Goal: Information Seeking & Learning: Learn about a topic

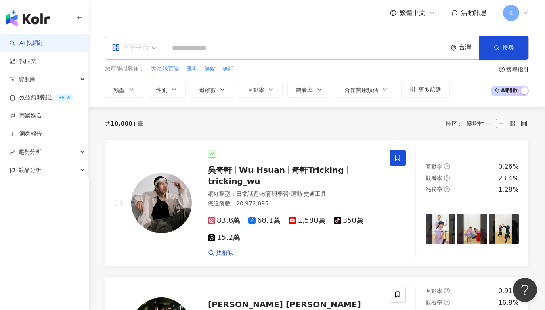
click at [153, 54] on span at bounding box center [134, 47] width 44 height 23
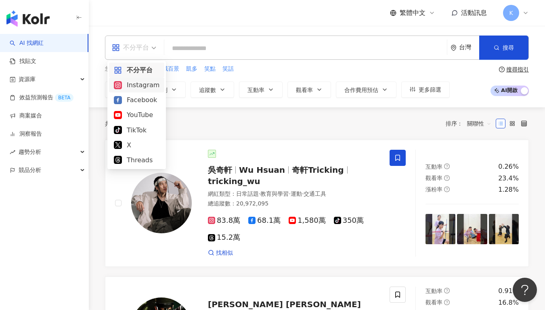
click at [141, 84] on div "Instagram" at bounding box center [137, 85] width 46 height 10
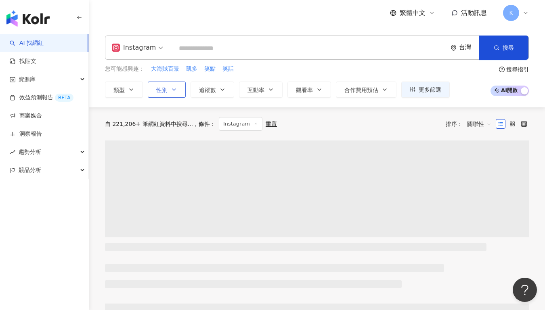
click at [168, 93] on button "性別" at bounding box center [167, 90] width 38 height 16
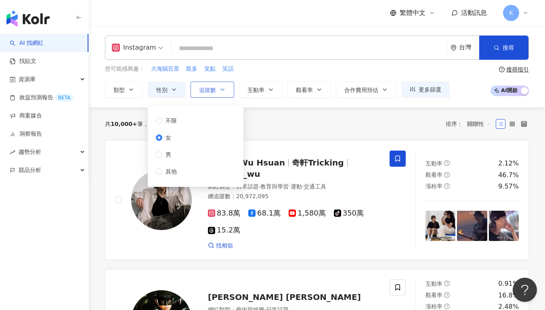
click at [215, 93] on button "追蹤數" at bounding box center [213, 90] width 44 height 16
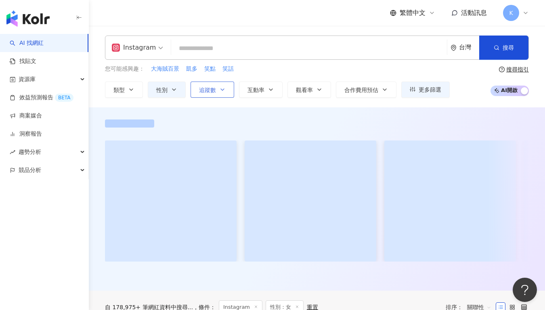
click at [226, 90] on button "追蹤數" at bounding box center [213, 90] width 44 height 16
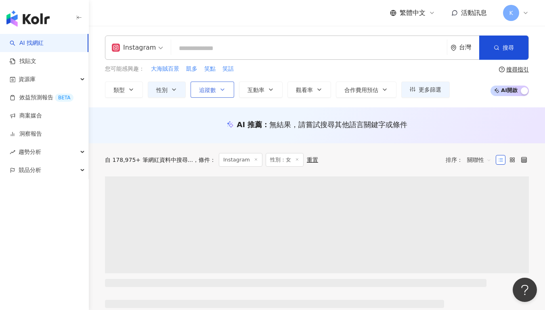
click at [226, 90] on button "追蹤數" at bounding box center [213, 90] width 44 height 16
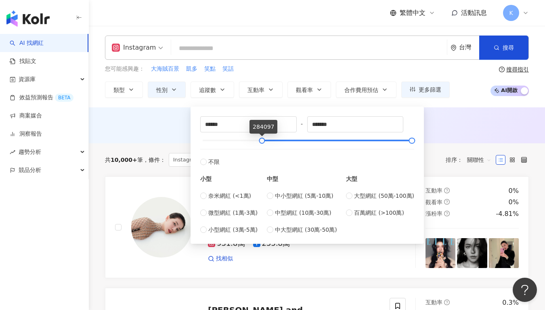
drag, startPoint x: 206, startPoint y: 138, endPoint x: 262, endPoint y: 145, distance: 56.1
click at [262, 145] on div "****** - ******* 不限 小型 奈米網紅 (<1萬) 微型網紅 (1萬-3萬) 小型網紅 (3萬-5萬) 中型 中小型網紅 (5萬-10萬) 中…" at bounding box center [307, 175] width 214 height 118
click at [316, 216] on span "中型網紅 (10萬-30萬)" at bounding box center [303, 212] width 57 height 9
type input "******"
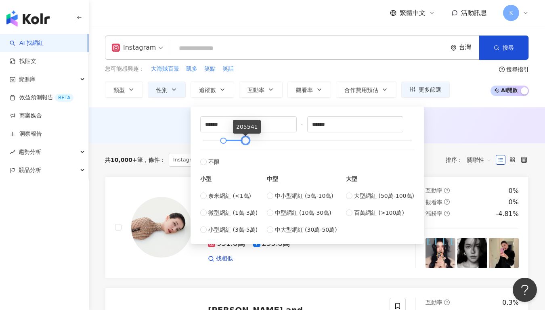
type input "******"
drag, startPoint x: 264, startPoint y: 142, endPoint x: 245, endPoint y: 139, distance: 19.6
click at [245, 139] on div at bounding box center [246, 141] width 4 height 4
click at [439, 115] on div "AI 推薦 ： 無結果，請嘗試搜尋其他語言關鍵字或條件" at bounding box center [317, 125] width 456 height 36
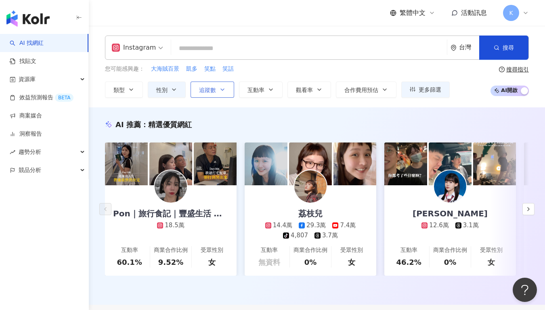
click at [226, 93] on button "追蹤數" at bounding box center [213, 90] width 44 height 16
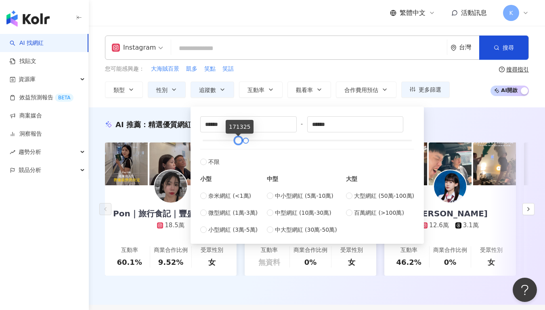
type input "******"
drag, startPoint x: 228, startPoint y: 143, endPoint x: 240, endPoint y: 144, distance: 12.6
click at [240, 143] on div at bounding box center [239, 141] width 4 height 4
click at [441, 106] on div "Instagram 台灣 搜尋 您可能感興趣： 大海賊百景 凱多 笑點 笑話 類型 性別 追蹤數 互動率 觀看率 合作費用預估 更多篩選 不限 女 男 其他 …" at bounding box center [317, 67] width 456 height 82
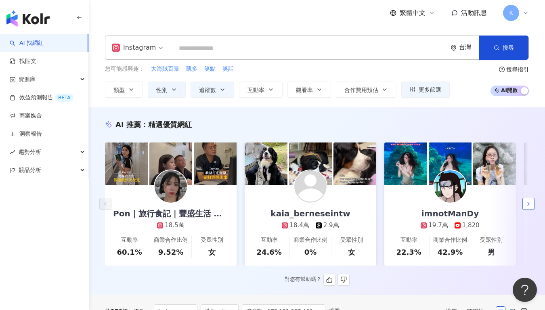
click at [528, 207] on icon "button" at bounding box center [528, 204] width 6 height 6
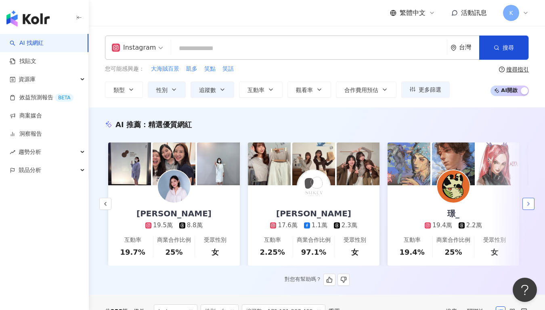
scroll to position [0, 419]
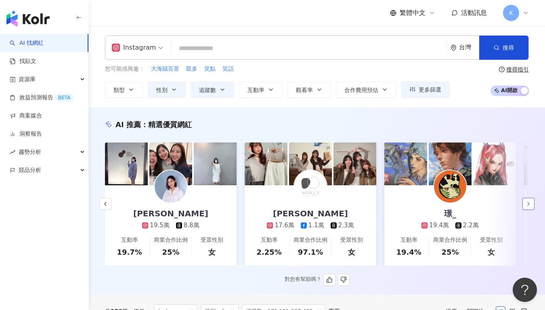
click at [525, 207] on icon "button" at bounding box center [528, 204] width 6 height 6
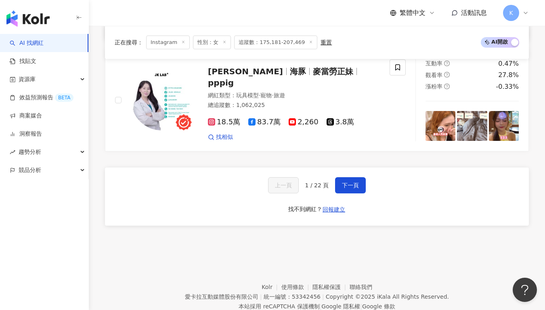
scroll to position [1552, 0]
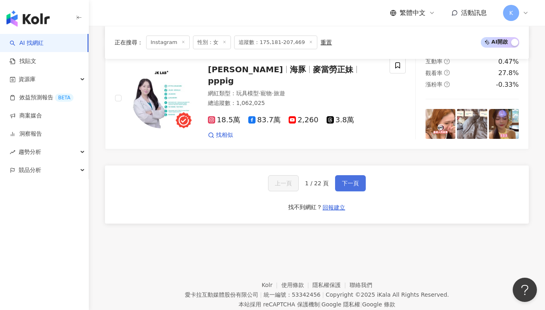
click at [359, 175] on button "下一頁" at bounding box center [350, 183] width 31 height 16
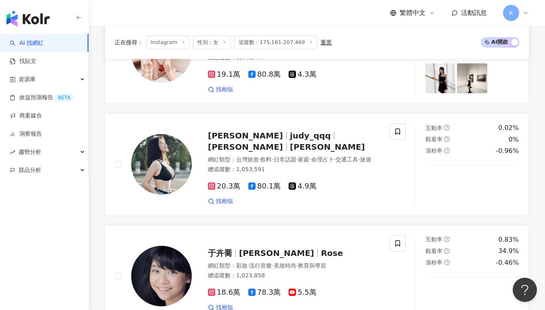
scroll to position [299, 0]
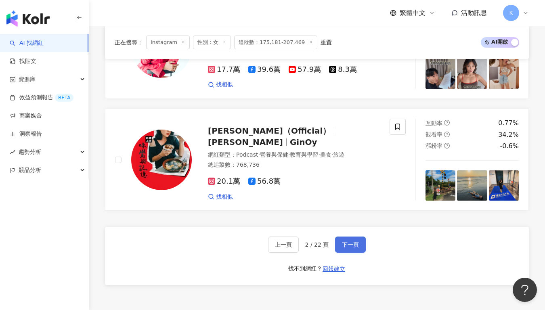
click at [342, 241] on span "下一頁" at bounding box center [350, 244] width 17 height 6
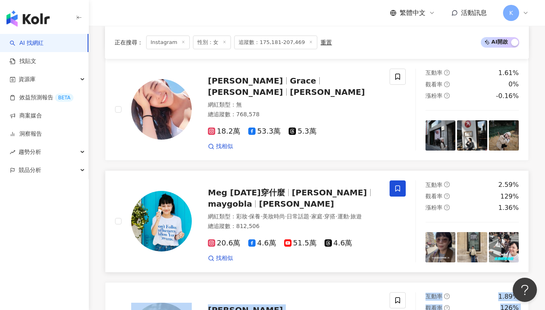
scroll to position [698, 0]
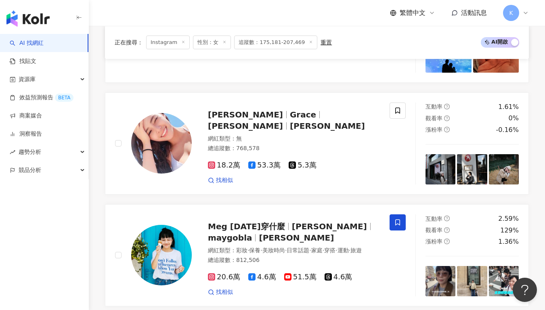
click at [398, 89] on div "琦琦_CHI 1003chi 網紅類型 ： 日常話題 · 美食 · 旅遊 總追蹤數 ： 820,225 20.5萬 55.7萬 5.8萬 找相似 互動率 1.…" at bounding box center [317, 307] width 424 height 1355
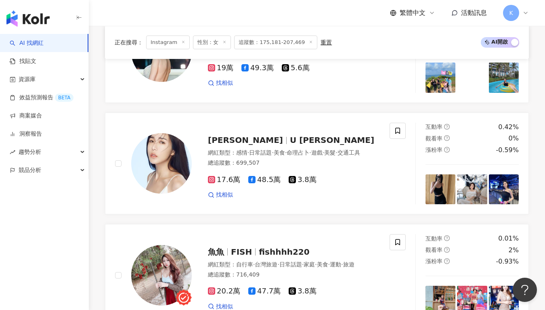
scroll to position [1554, 0]
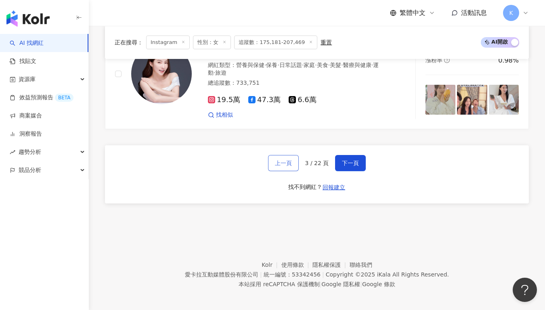
click at [283, 162] on span "上一頁" at bounding box center [283, 163] width 17 height 6
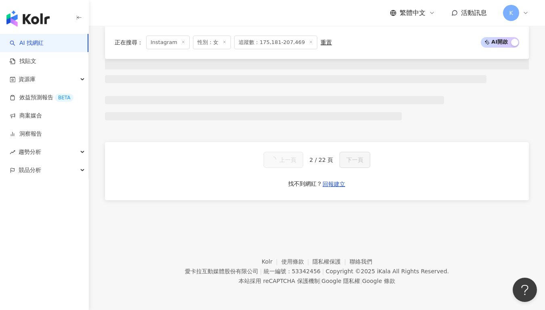
scroll to position [687, 0]
drag, startPoint x: 283, startPoint y: 162, endPoint x: 375, endPoint y: 164, distance: 91.7
click at [376, 163] on div "上一頁 2 / 22 頁 下一頁 找不到網紅？ 回報建立" at bounding box center [317, 171] width 424 height 58
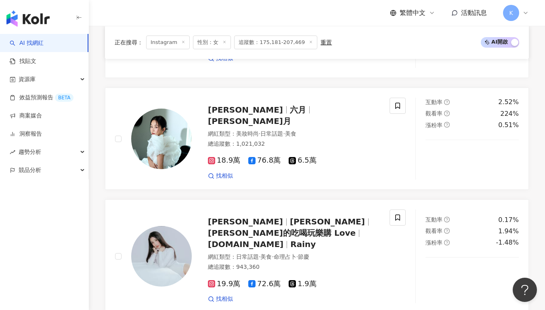
scroll to position [1530, 0]
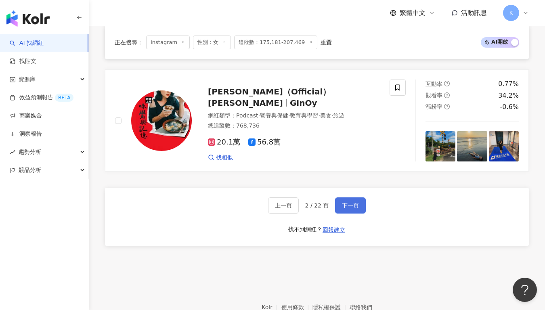
click at [355, 197] on button "下一頁" at bounding box center [350, 205] width 31 height 16
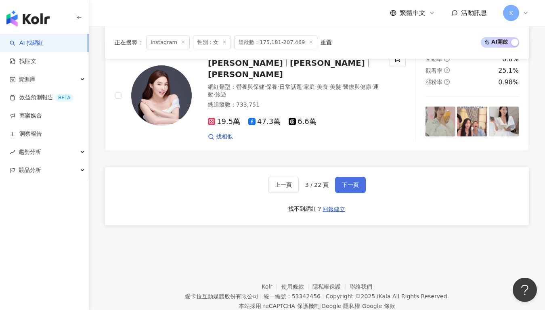
click at [355, 185] on button "下一頁" at bounding box center [350, 185] width 31 height 16
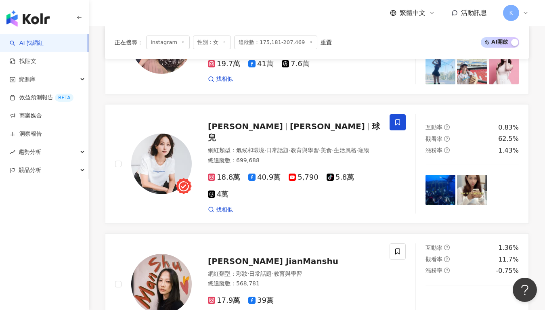
scroll to position [942, 0]
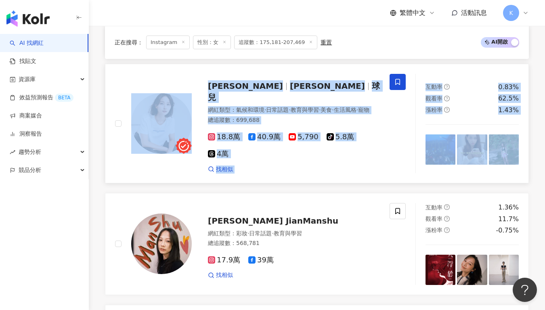
click at [382, 121] on div "文雨非 王怡文 球兒 網紅類型 ： 氣候和環境 · 日常話題 · 教育與學習 · 美食 · 生活風格 · 寵物 總追蹤數 ： 699,688 18.8萬 40…" at bounding box center [252, 123] width 275 height 99
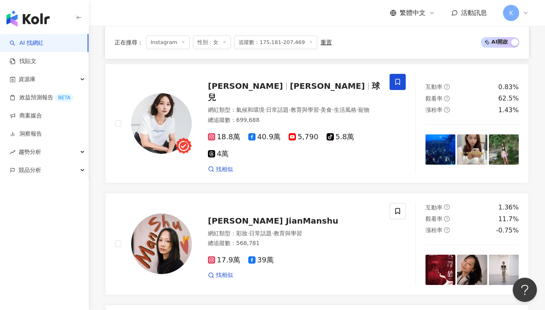
click at [270, 183] on div "Queen Eve 沐雨柔 evemu716 網紅類型 ： 釣魚 · 科技 · 日常話題 · 家庭 · 美食 · 命理占卜 · 運動 總追蹤數 ： 1,089…" at bounding box center [317, 63] width 424 height 1357
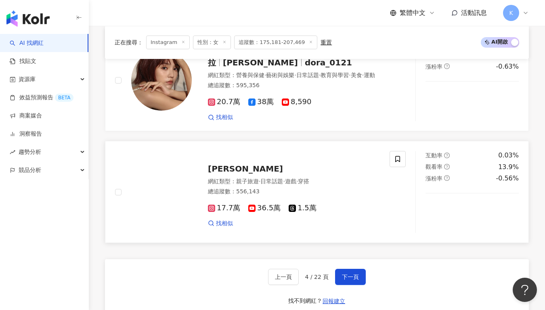
scroll to position [1486, 0]
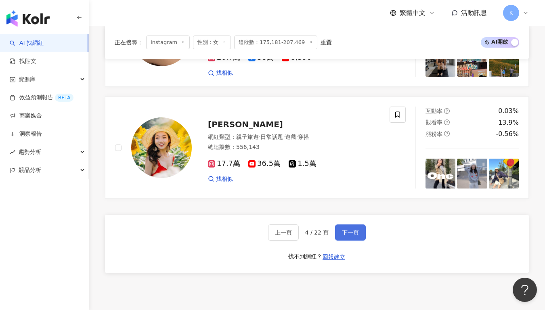
click at [353, 225] on button "下一頁" at bounding box center [350, 233] width 31 height 16
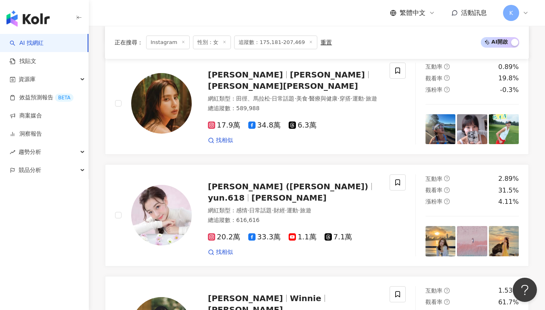
scroll to position [1481, 0]
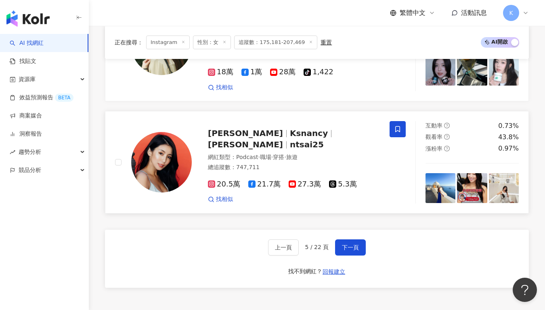
click at [235, 128] on span "Nancy" at bounding box center [249, 133] width 82 height 10
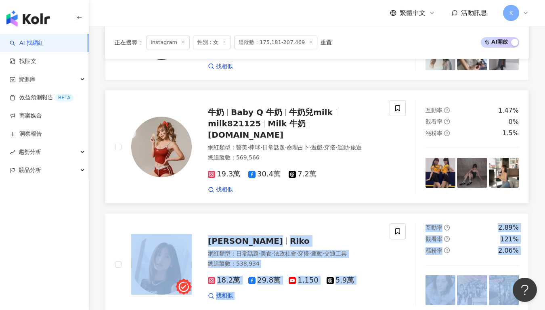
scroll to position [1089, 0]
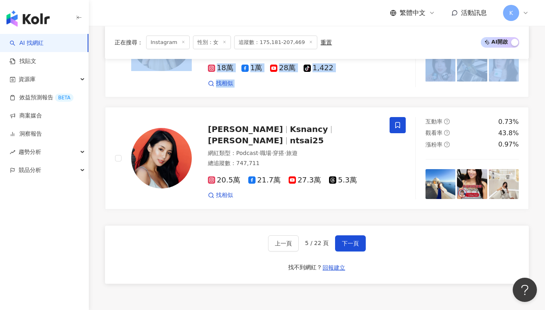
scroll to position [1485, 0]
click at [348, 240] on span "下一頁" at bounding box center [350, 243] width 17 height 6
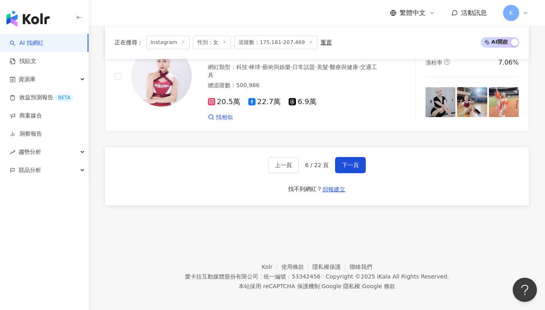
scroll to position [1551, 0]
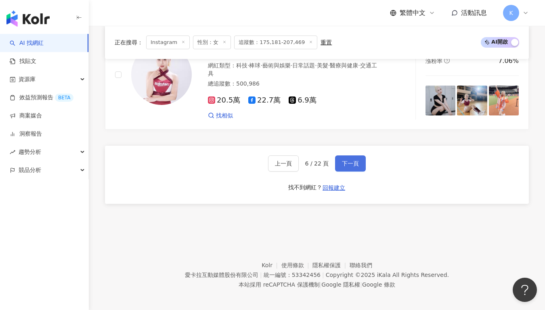
click at [343, 165] on button "下一頁" at bounding box center [350, 163] width 31 height 16
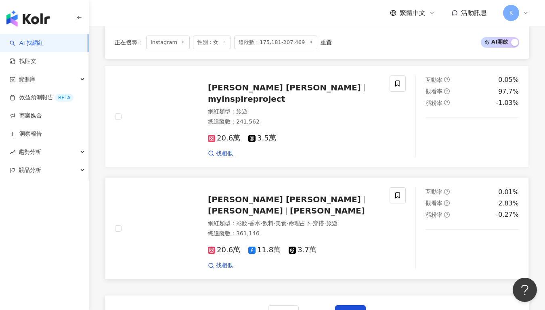
scroll to position [1500, 0]
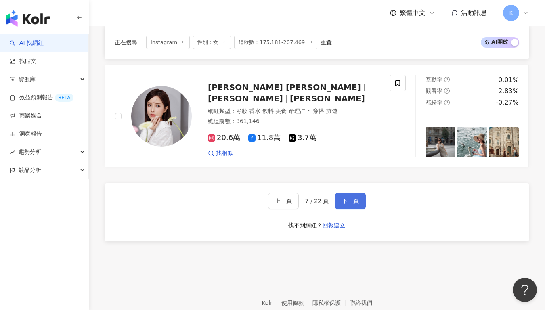
click at [352, 198] on span "下一頁" at bounding box center [350, 201] width 17 height 6
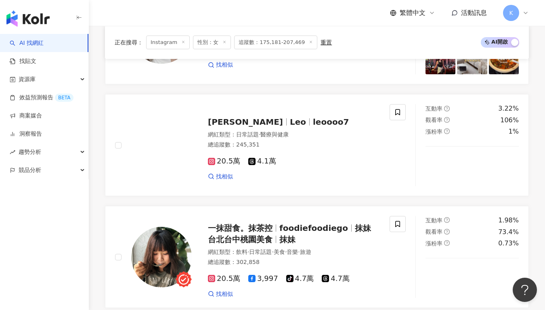
scroll to position [1480, 0]
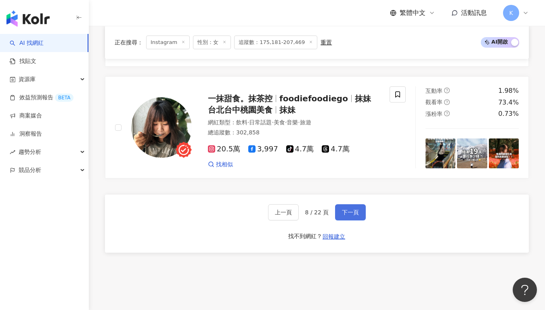
click at [353, 216] on span "下一頁" at bounding box center [350, 212] width 17 height 6
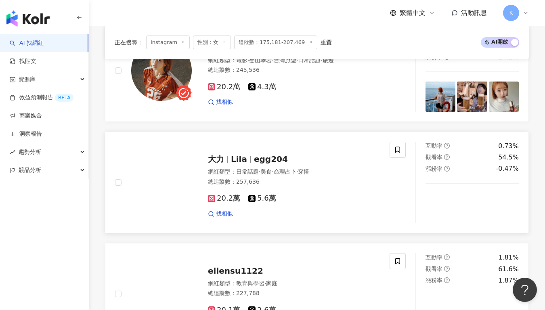
scroll to position [946, 0]
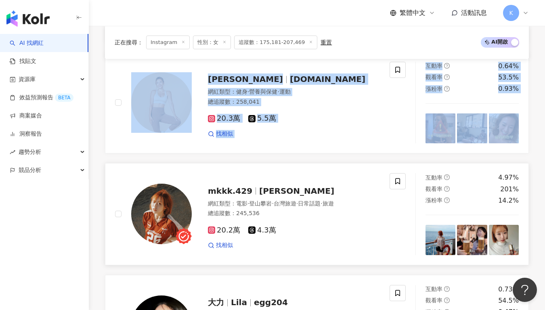
click at [342, 250] on div "找相似" at bounding box center [294, 245] width 172 height 8
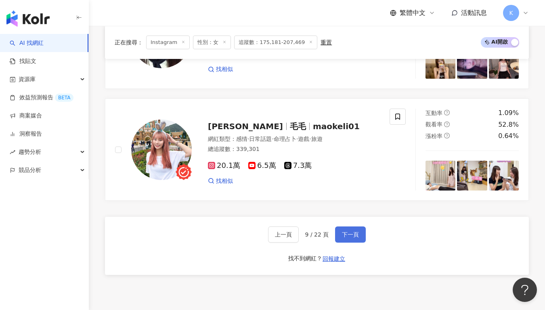
click at [340, 243] on button "下一頁" at bounding box center [350, 235] width 31 height 16
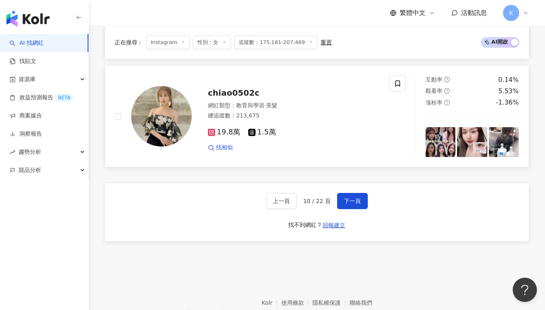
scroll to position [1546, 0]
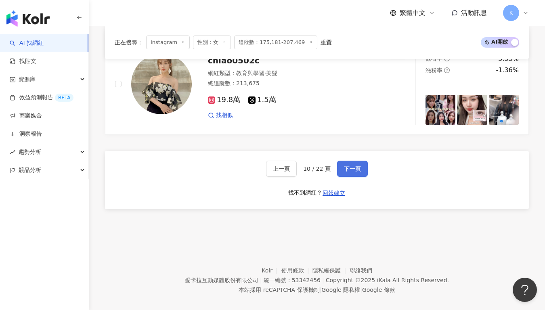
click at [349, 166] on span "下一頁" at bounding box center [352, 169] width 17 height 6
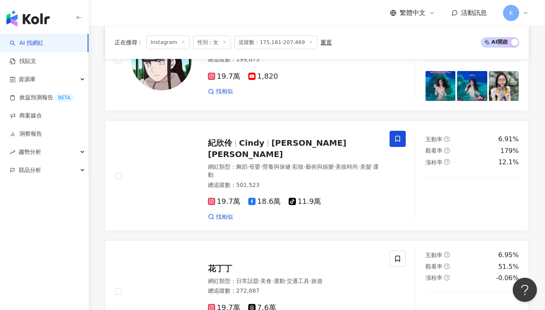
scroll to position [410, 0]
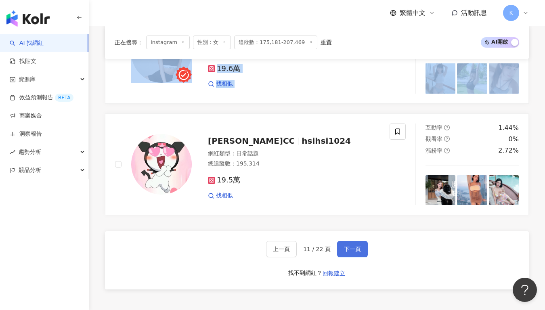
click at [361, 243] on button "下一頁" at bounding box center [352, 249] width 31 height 16
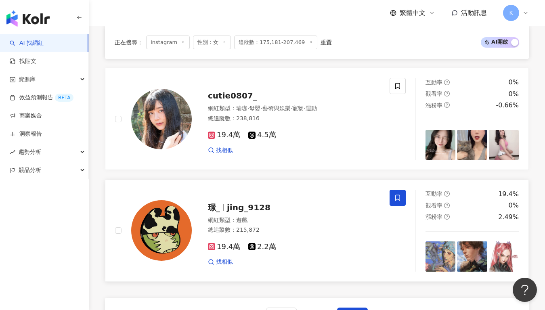
scroll to position [1564, 0]
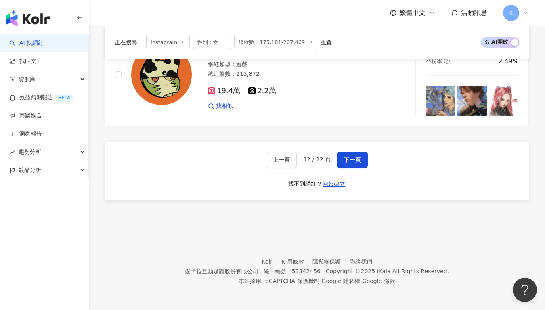
click at [359, 150] on div "上一頁 12 / 22 頁 下一頁 找不到網紅？ 回報建立" at bounding box center [317, 171] width 424 height 58
click at [360, 155] on button "下一頁" at bounding box center [352, 160] width 31 height 16
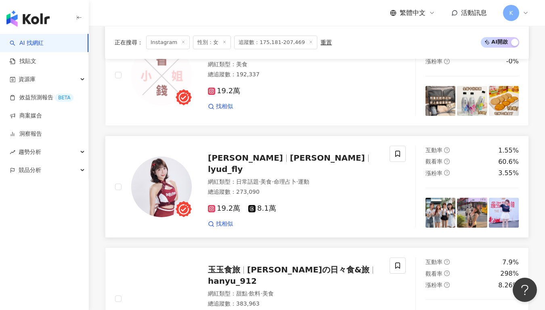
scroll to position [1538, 0]
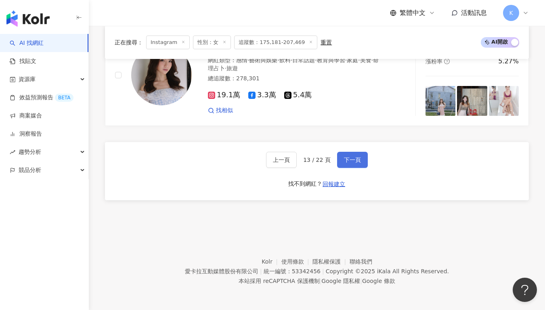
click at [365, 159] on button "下一頁" at bounding box center [352, 160] width 31 height 16
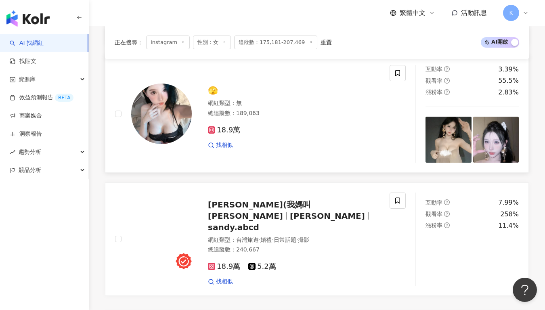
scroll to position [1617, 0]
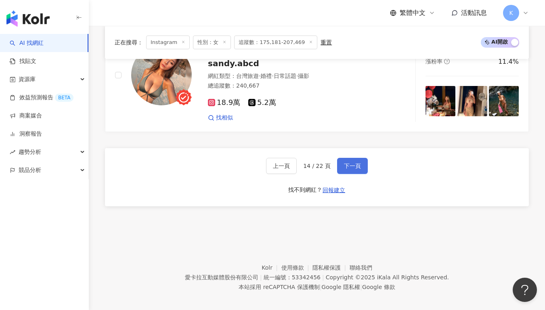
click at [348, 165] on button "下一頁" at bounding box center [352, 166] width 31 height 16
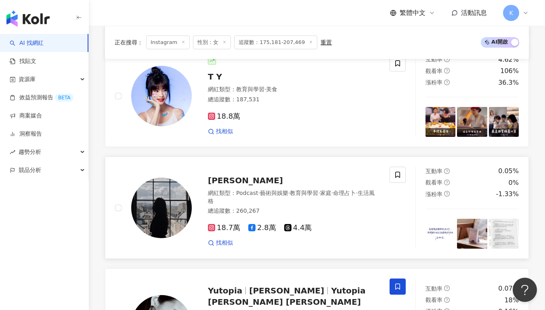
scroll to position [1475, 0]
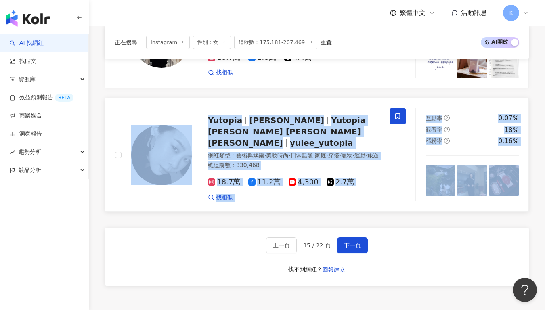
click at [333, 98] on link "Yutopia 李瑜 Yutopia Yu Lee 李瑜 yulee_yutopia 網紅類型 ： 藝術與娛樂 · 美妝時尚 · 日常話題 · 家庭 · 穿搭…" at bounding box center [317, 154] width 424 height 113
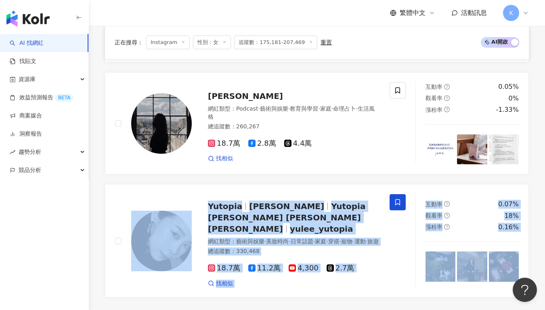
scroll to position [1546, 0]
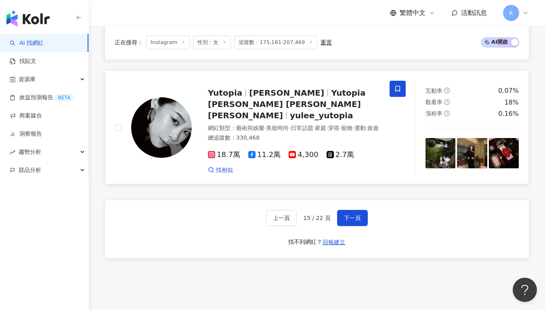
scroll to position [1470, 0]
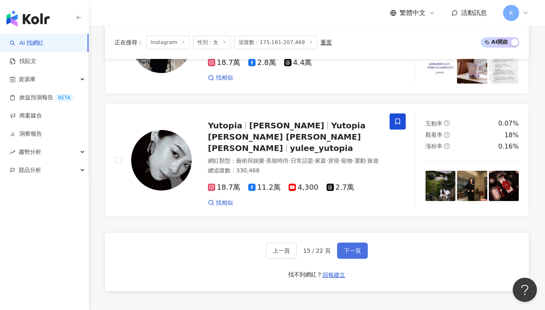
click at [365, 243] on button "下一頁" at bounding box center [352, 251] width 31 height 16
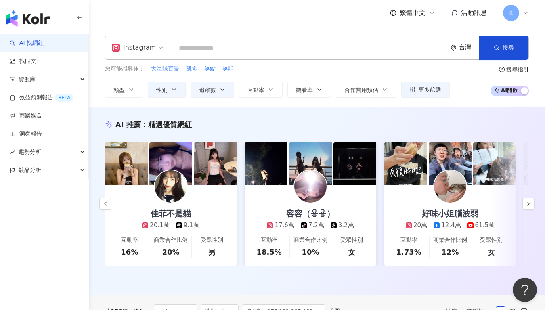
scroll to position [159, 0]
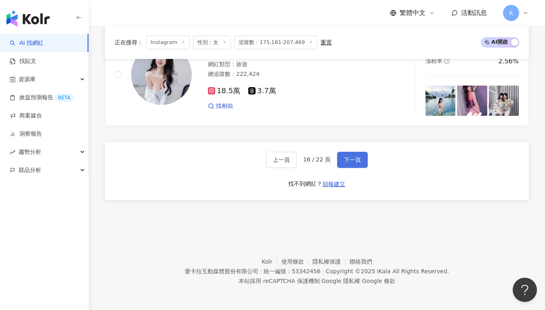
click at [355, 167] on button "下一頁" at bounding box center [352, 160] width 31 height 16
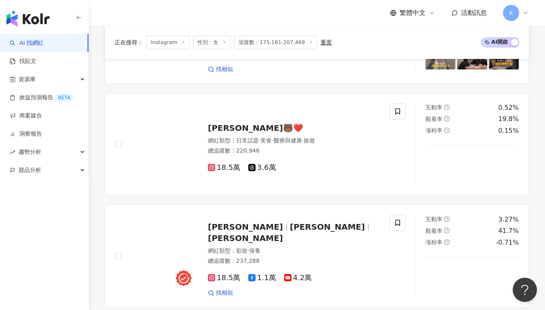
scroll to position [580, 0]
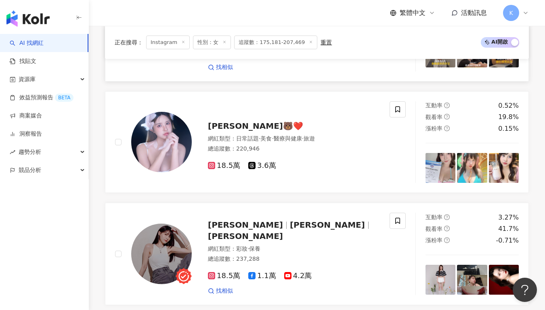
click at [328, 82] on link "Pon｜旅行食記｜豐盛生活 ｜穿搭分享 胖胖豐盛日記 網紅類型 ： 家庭 總追蹤數 ： 184,975 18.5萬 找相似 互動率 60.1% 觀看率 1,4…" at bounding box center [317, 26] width 424 height 110
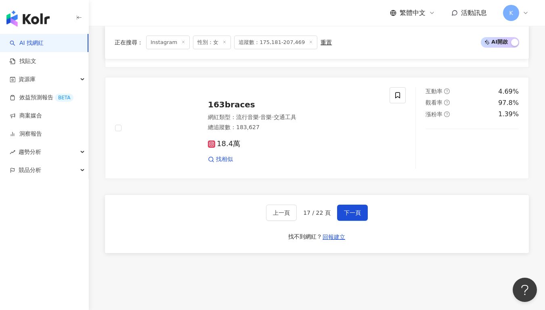
scroll to position [1546, 0]
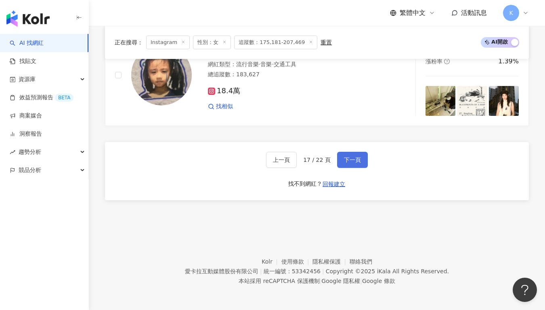
click at [353, 161] on span "下一頁" at bounding box center [352, 160] width 17 height 6
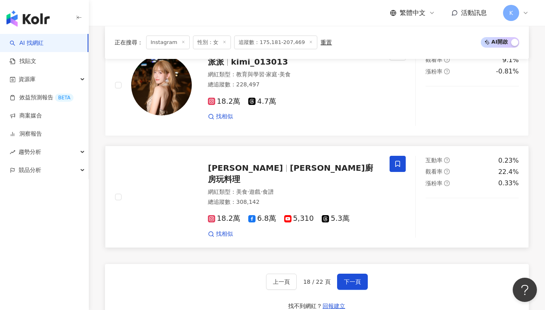
scroll to position [1482, 0]
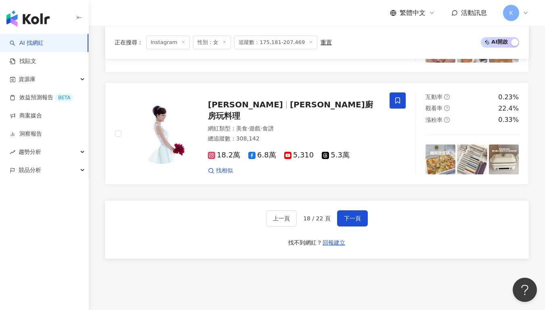
click at [347, 207] on div "上一頁 18 / 22 頁 下一頁 找不到網紅？ 回報建立" at bounding box center [317, 230] width 424 height 58
click at [350, 216] on span "下一頁" at bounding box center [352, 218] width 17 height 6
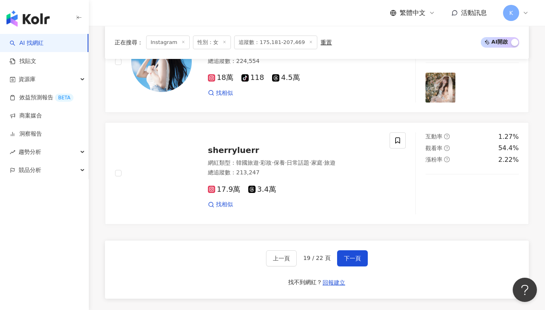
scroll to position [1480, 0]
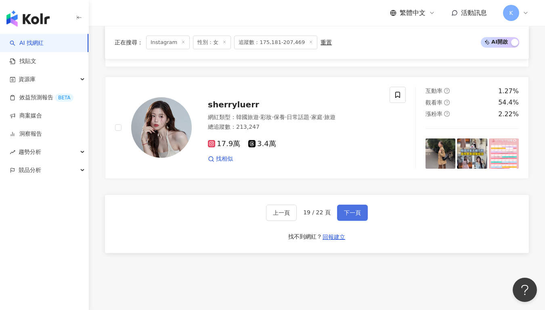
click at [347, 215] on span "下一頁" at bounding box center [352, 213] width 17 height 6
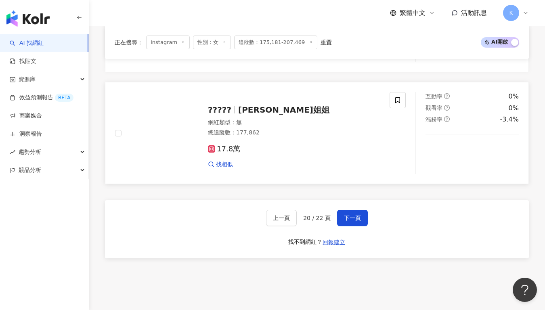
scroll to position [1564, 0]
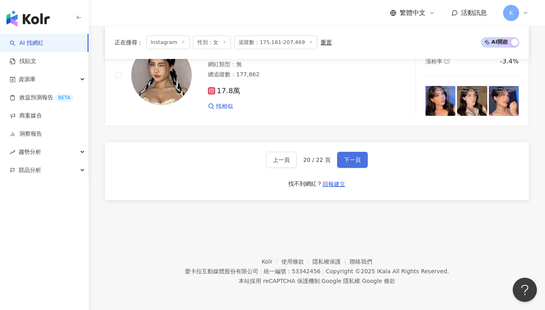
click at [347, 160] on span "下一頁" at bounding box center [352, 160] width 17 height 6
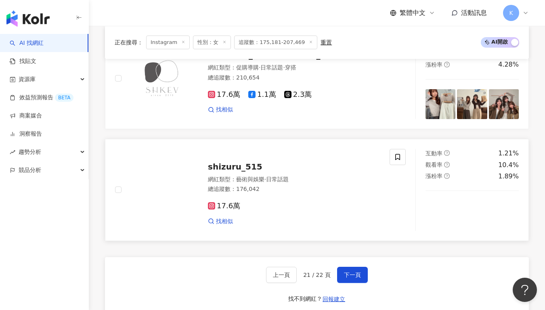
scroll to position [1546, 0]
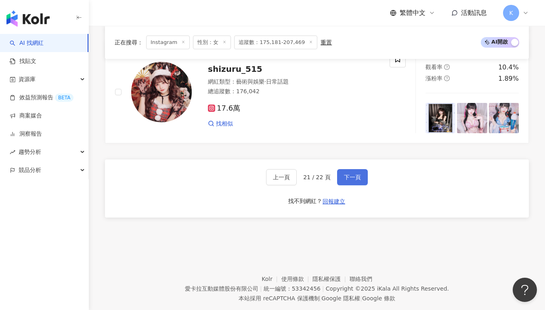
click at [356, 169] on button "下一頁" at bounding box center [352, 177] width 31 height 16
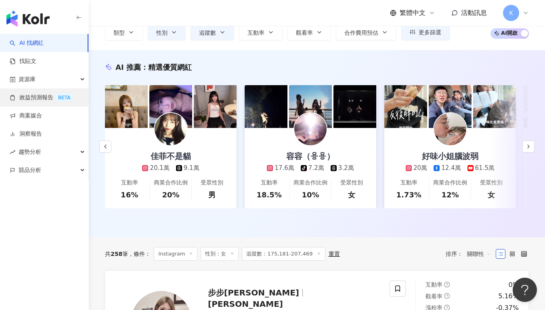
scroll to position [0, 0]
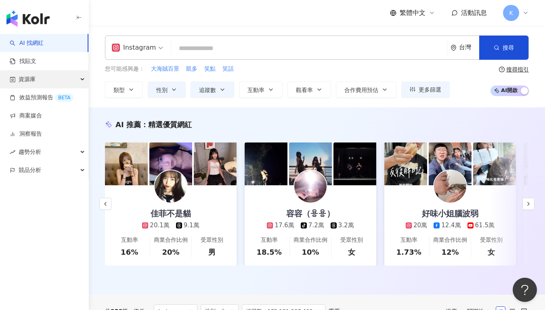
click at [77, 82] on div "資源庫" at bounding box center [44, 79] width 88 height 18
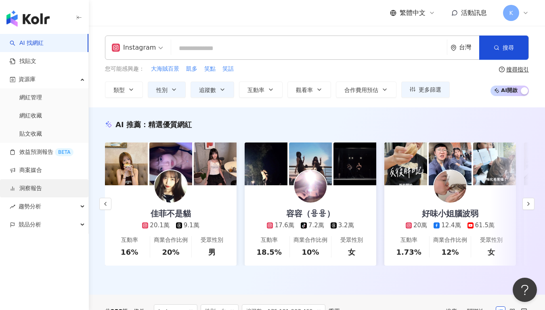
click at [42, 192] on link "洞察報告" at bounding box center [26, 189] width 32 height 8
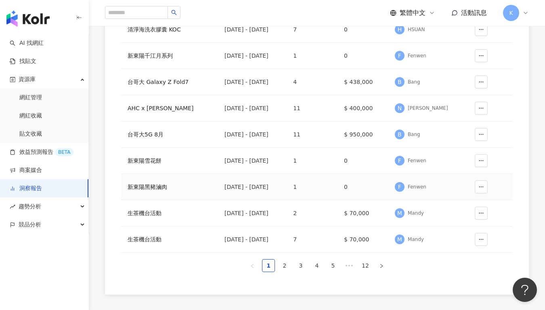
scroll to position [172, 0]
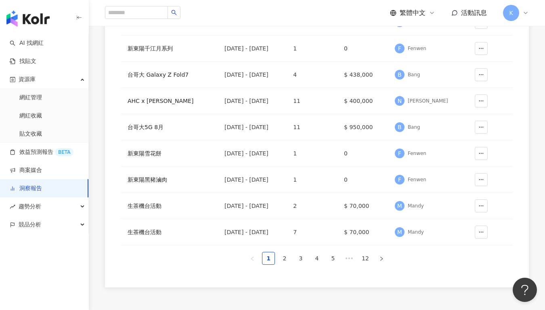
click at [529, 17] on div "K" at bounding box center [516, 13] width 26 height 16
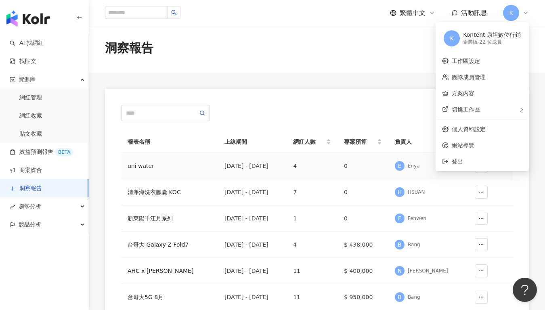
scroll to position [3, 0]
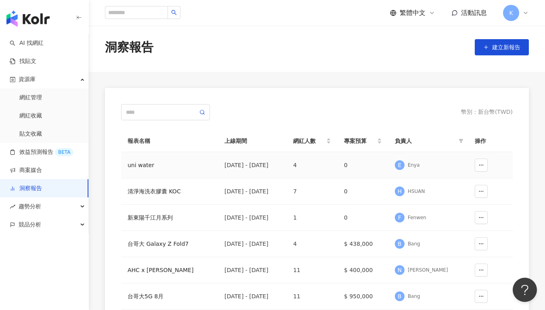
click at [263, 168] on div "2025/8/1 - 2025/9/30" at bounding box center [253, 165] width 56 height 9
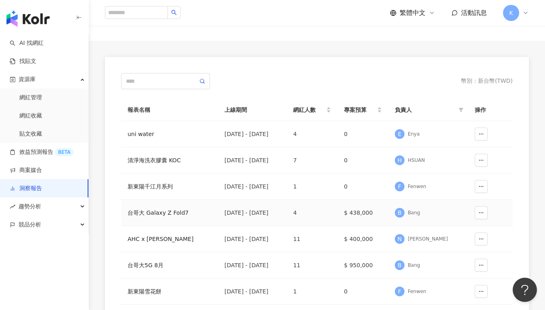
scroll to position [0, 0]
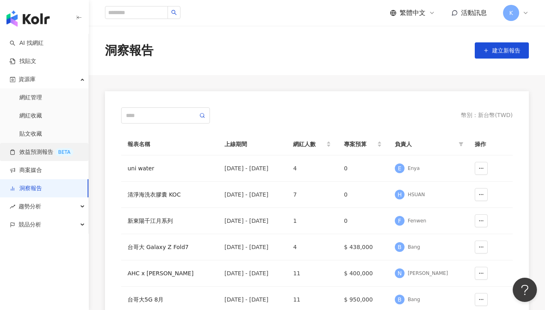
click at [39, 149] on link "效益預測報告 BETA" at bounding box center [42, 152] width 64 height 8
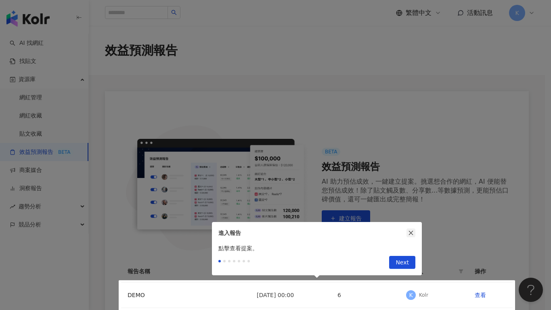
click at [412, 233] on icon "close" at bounding box center [411, 233] width 6 height 6
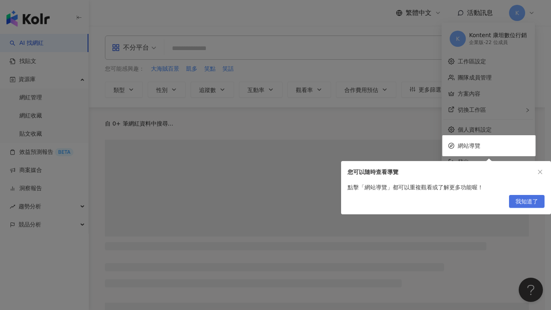
click at [524, 198] on span "我知道了" at bounding box center [527, 201] width 23 height 13
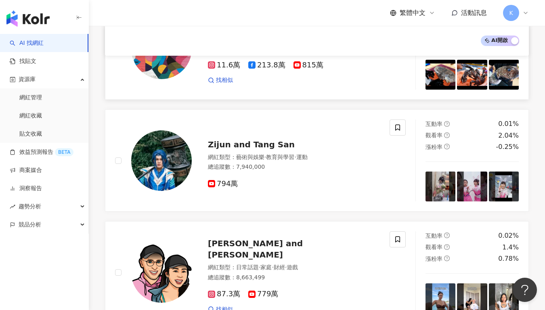
scroll to position [676, 0]
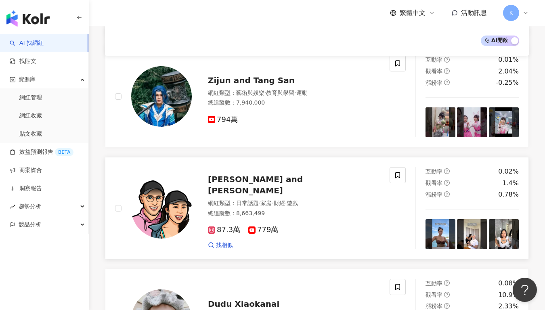
click at [279, 186] on span "[PERSON_NAME] and [PERSON_NAME]" at bounding box center [255, 184] width 95 height 21
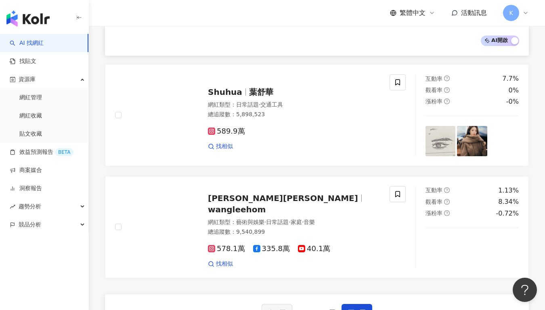
scroll to position [1235, 0]
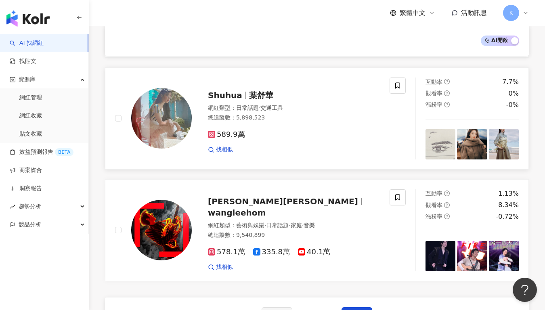
click at [249, 90] on span "葉舒華" at bounding box center [261, 95] width 24 height 10
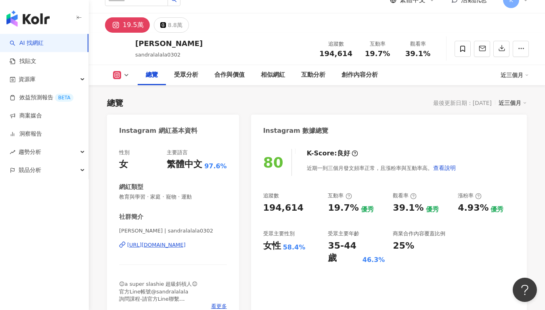
scroll to position [145, 0]
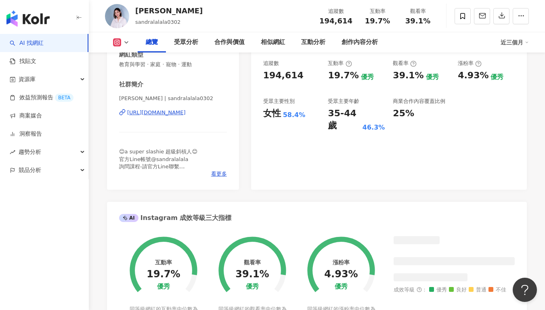
click at [186, 114] on div "https://www.instagram.com/sandralalala0302/" at bounding box center [156, 112] width 59 height 7
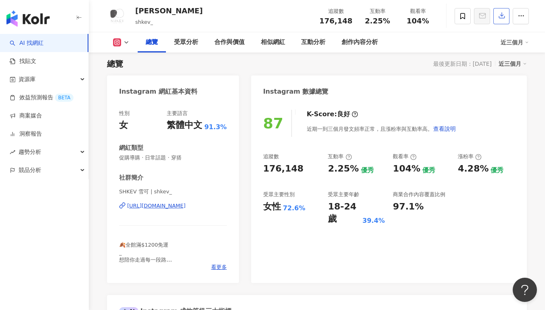
scroll to position [130, 0]
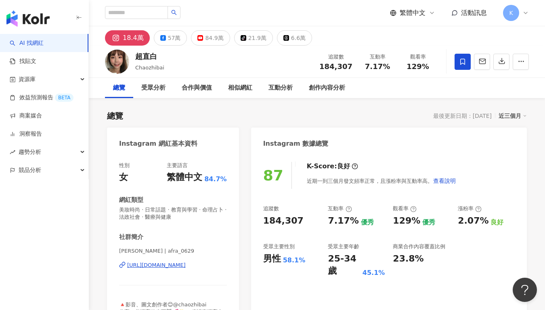
scroll to position [137, 0]
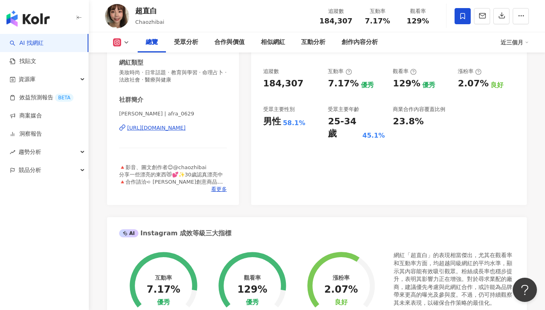
click at [186, 130] on div "https://www.instagram.com/afra_0629/" at bounding box center [156, 127] width 59 height 7
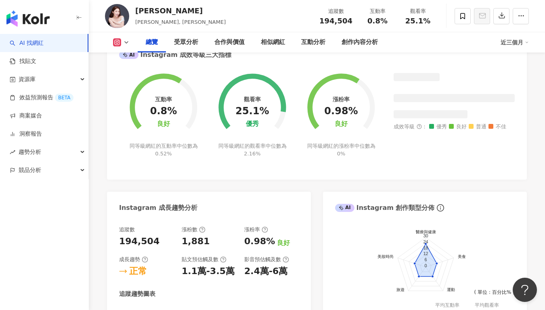
scroll to position [172, 0]
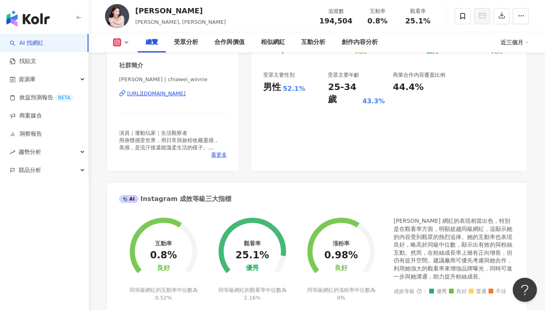
click at [186, 92] on div "https://www.instagram.com/chiawei_winnie/" at bounding box center [156, 93] width 59 height 7
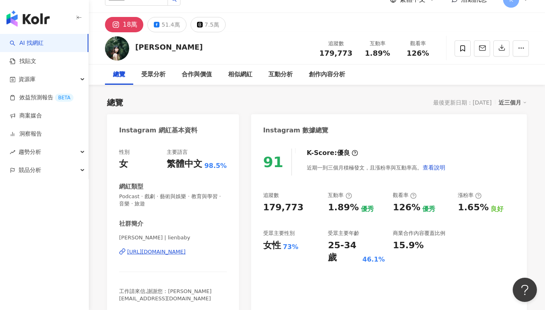
click at [155, 256] on div "連俞涵 | lienbaby https://www.instagram.com/lienbaby/" at bounding box center [173, 257] width 108 height 47
click at [166, 252] on div "https://www.instagram.com/lienbaby/" at bounding box center [156, 251] width 59 height 7
click at [186, 252] on div "https://www.instagram.com/lienbaby/" at bounding box center [156, 251] width 59 height 7
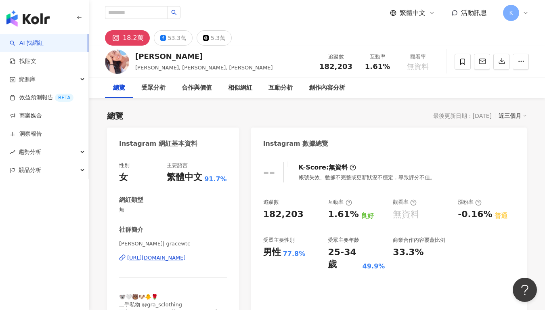
click at [153, 260] on div "https://www.instagram.com/gracewtc/" at bounding box center [156, 257] width 59 height 7
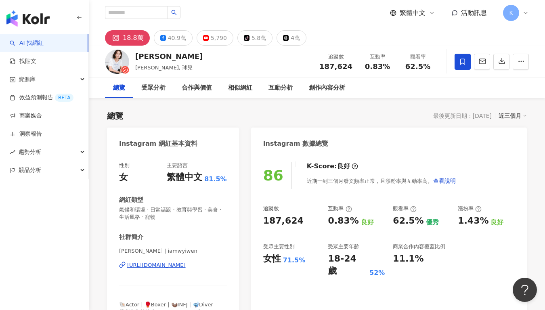
scroll to position [73, 0]
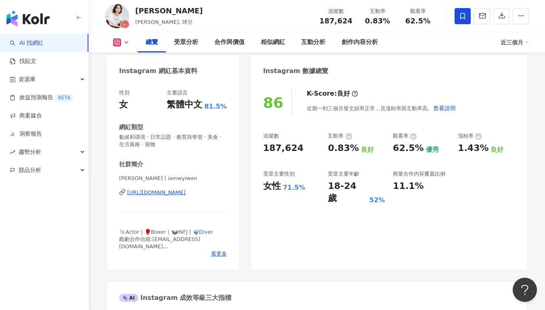
click at [186, 196] on div "[URL][DOMAIN_NAME]" at bounding box center [156, 192] width 59 height 7
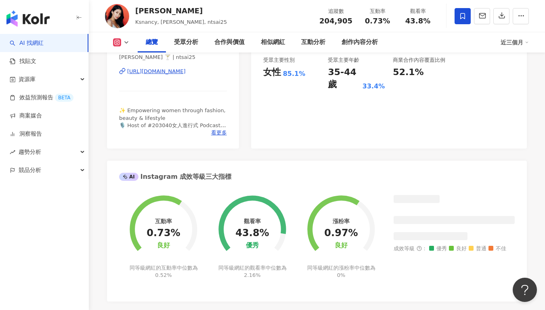
scroll to position [114, 0]
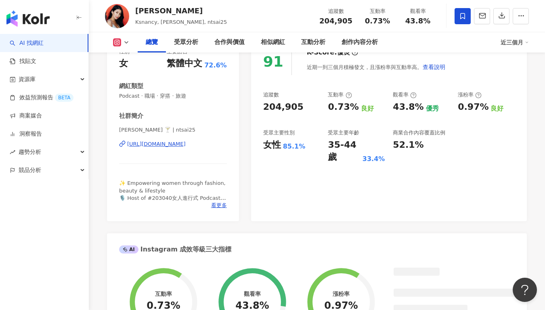
click at [166, 144] on div "https://www.instagram.com/ntsai25/" at bounding box center [156, 144] width 59 height 7
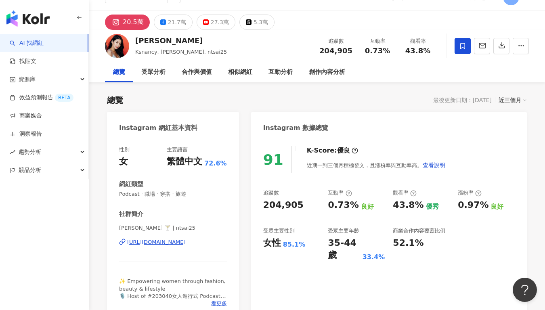
scroll to position [0, 0]
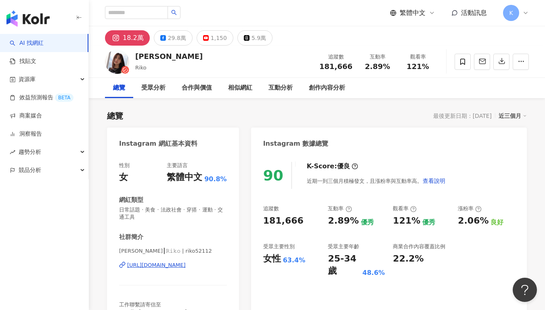
click at [168, 264] on div "[URL][DOMAIN_NAME]" at bounding box center [156, 265] width 59 height 7
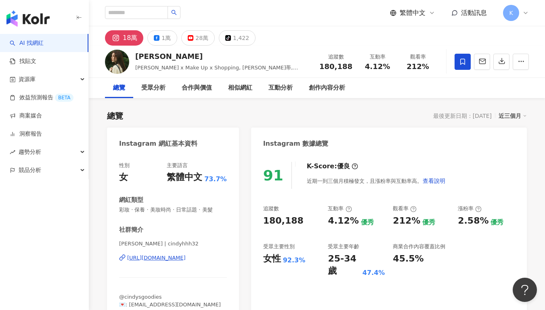
click at [178, 258] on div "https://www.instagram.com/cindyhhh32/" at bounding box center [156, 257] width 59 height 7
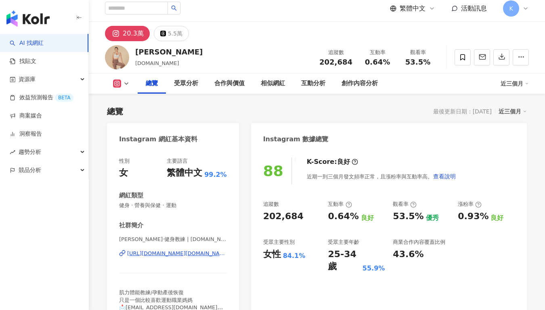
scroll to position [73, 0]
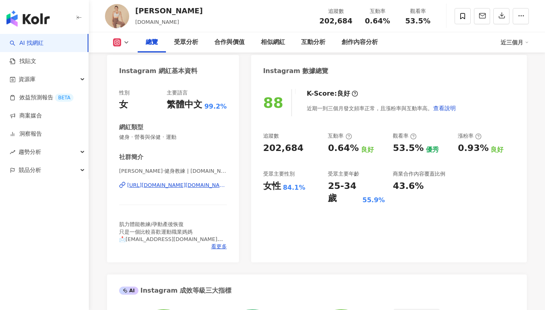
click at [179, 185] on div "[URL][DOMAIN_NAME][DOMAIN_NAME]" at bounding box center [177, 185] width 100 height 7
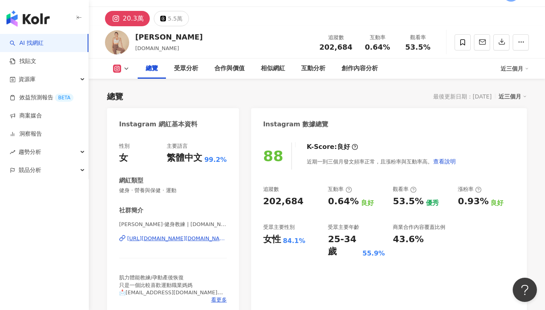
scroll to position [0, 0]
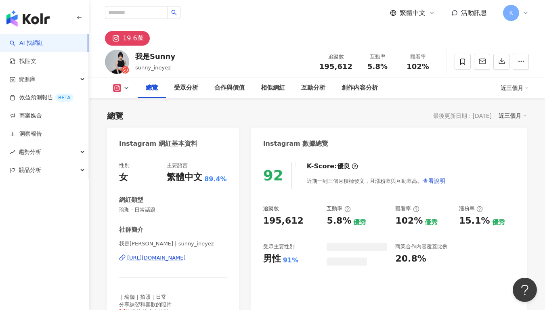
scroll to position [65, 0]
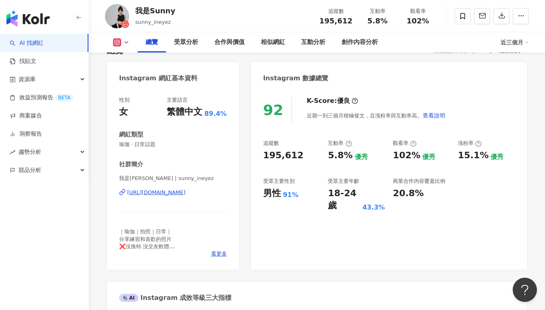
click at [186, 194] on div "[URL][DOMAIN_NAME]" at bounding box center [156, 192] width 59 height 7
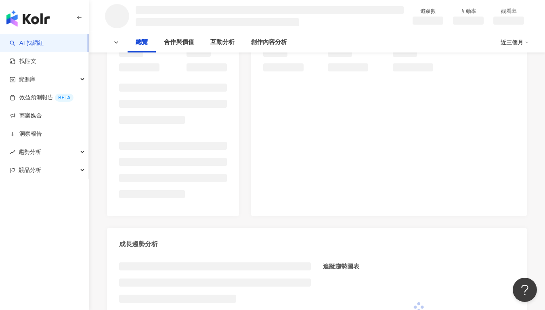
scroll to position [138, 0]
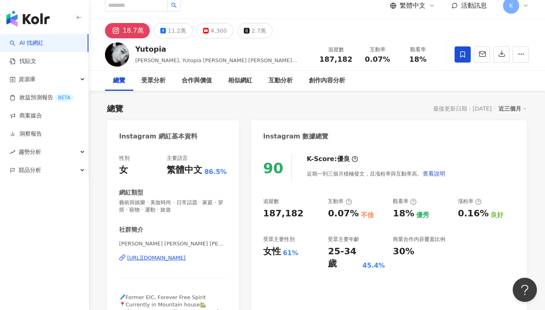
scroll to position [164, 0]
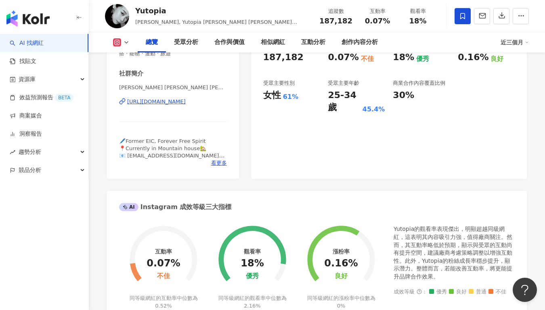
click at [186, 105] on div "[URL][DOMAIN_NAME]" at bounding box center [156, 101] width 59 height 7
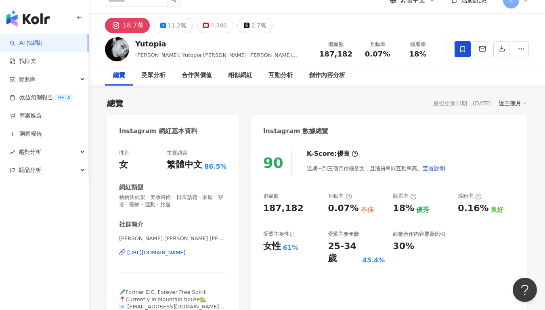
scroll to position [0, 0]
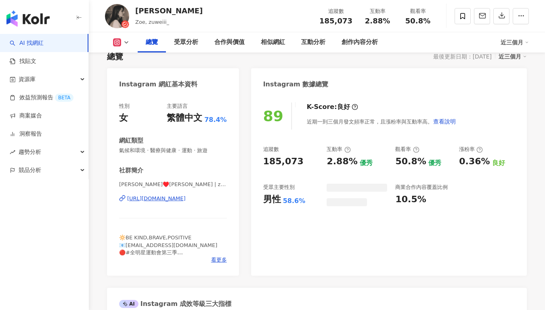
scroll to position [139, 0]
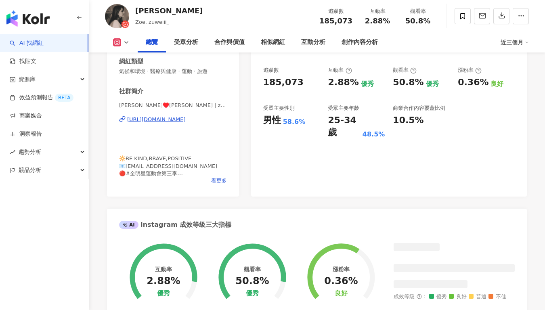
click at [186, 118] on div "[URL][DOMAIN_NAME]" at bounding box center [156, 119] width 59 height 7
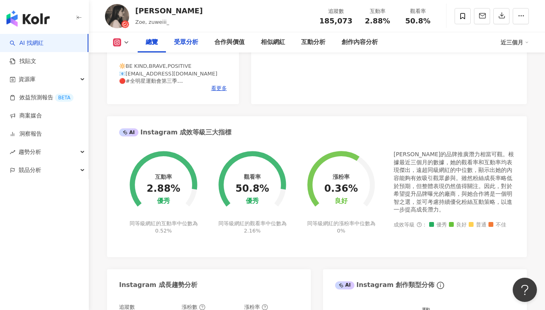
scroll to position [307, 0]
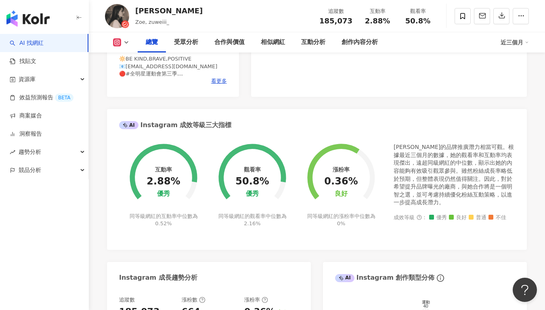
scroll to position [238, 0]
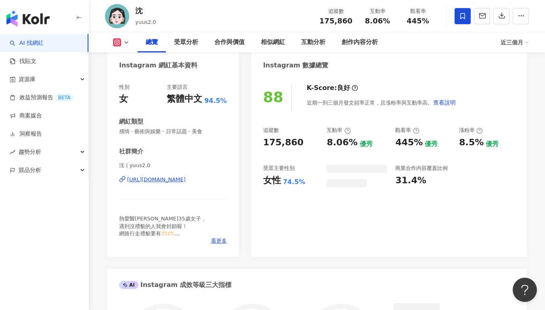
scroll to position [84, 0]
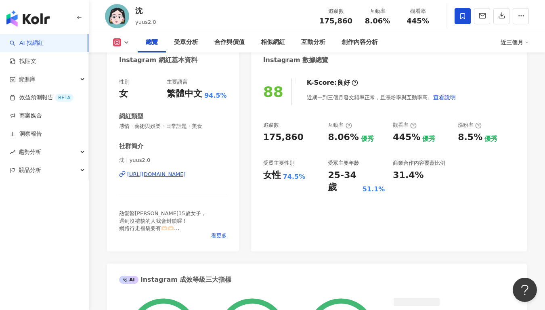
click at [174, 178] on div "沈 | yuus2.0 [URL][DOMAIN_NAME]" at bounding box center [173, 180] width 108 height 47
click at [181, 174] on div "[URL][DOMAIN_NAME]" at bounding box center [156, 174] width 59 height 7
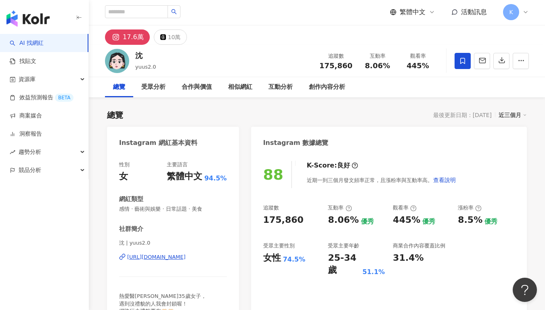
scroll to position [0, 0]
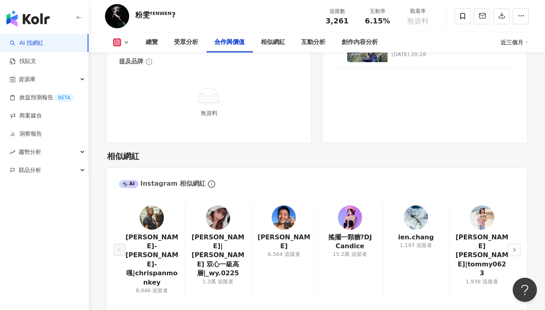
scroll to position [1354, 0]
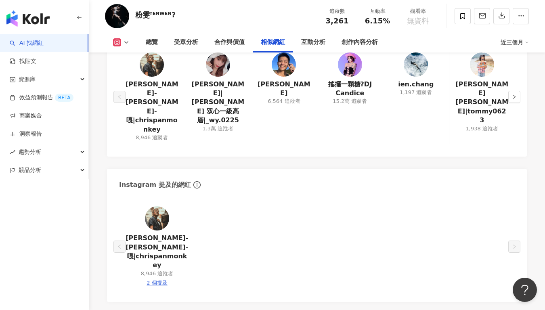
click at [161, 206] on div at bounding box center [157, 218] width 24 height 24
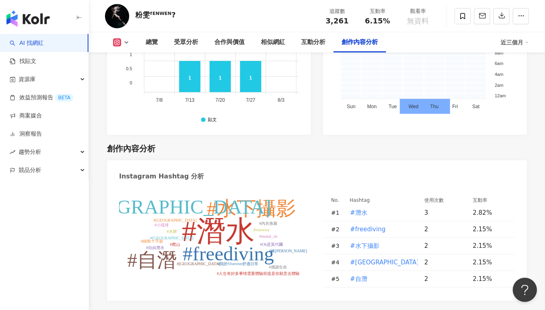
scroll to position [2318, 0]
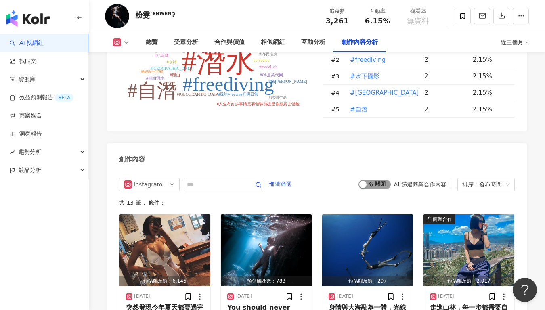
click at [377, 180] on span "啟動 關閉" at bounding box center [375, 184] width 32 height 9
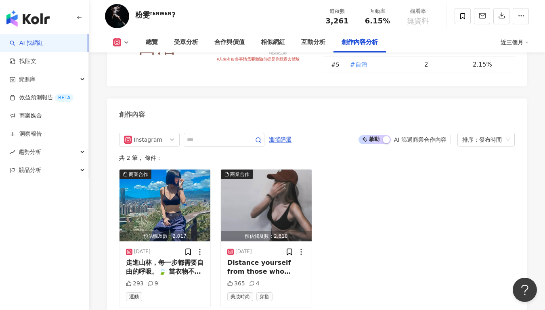
click at [370, 135] on span "啟動 關閉" at bounding box center [375, 139] width 32 height 9
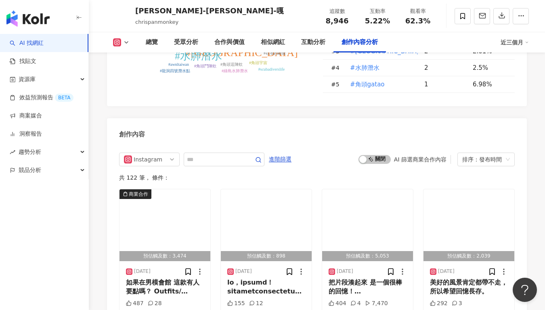
scroll to position [2467, 0]
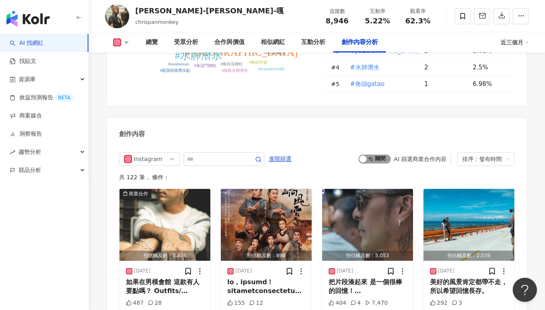
click at [365, 155] on div "button" at bounding box center [362, 158] width 7 height 7
click at [368, 152] on div "啟動 關閉 AI 篩選商業合作內容 排序：發布時間" at bounding box center [437, 159] width 156 height 14
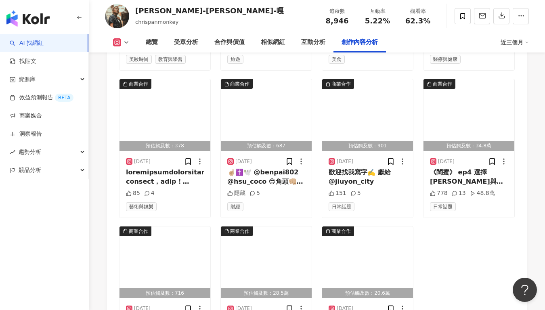
scroll to position [2778, 0]
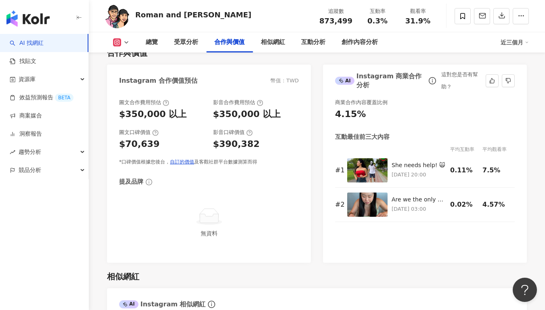
scroll to position [1053, 0]
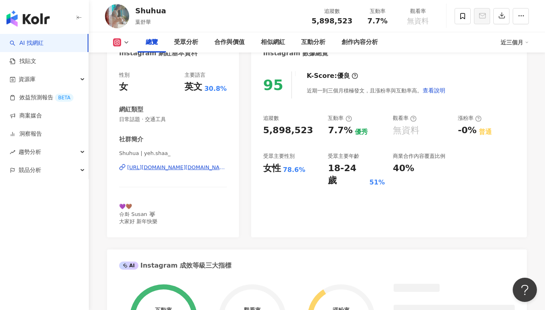
scroll to position [168, 0]
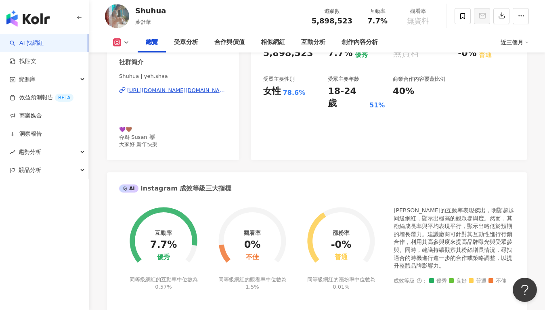
click at [170, 92] on div "https://www.instagram.com/yeh.shaa_/" at bounding box center [177, 90] width 100 height 7
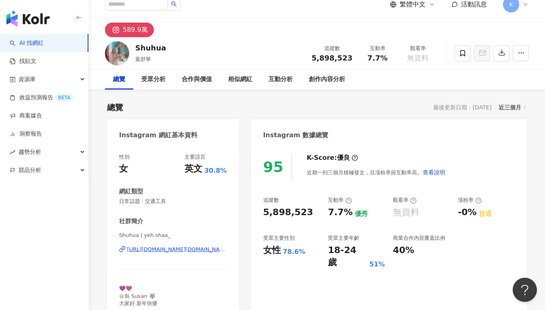
scroll to position [0, 0]
